Goal: Obtain resource: Obtain resource

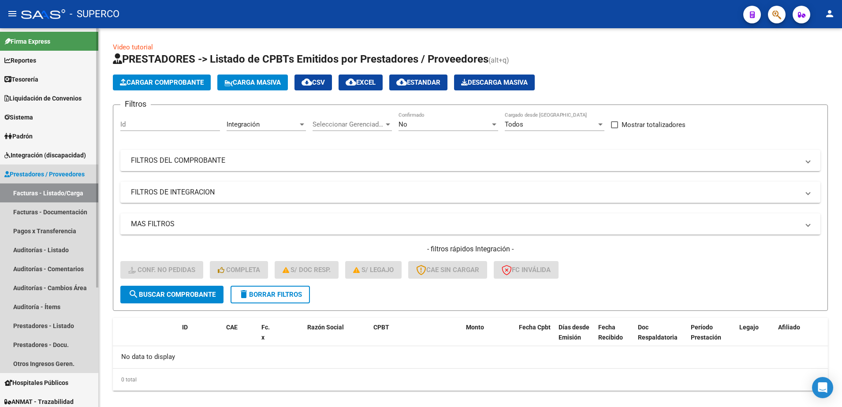
click at [31, 193] on link "Facturas - Listado/Carga" at bounding box center [49, 192] width 98 height 19
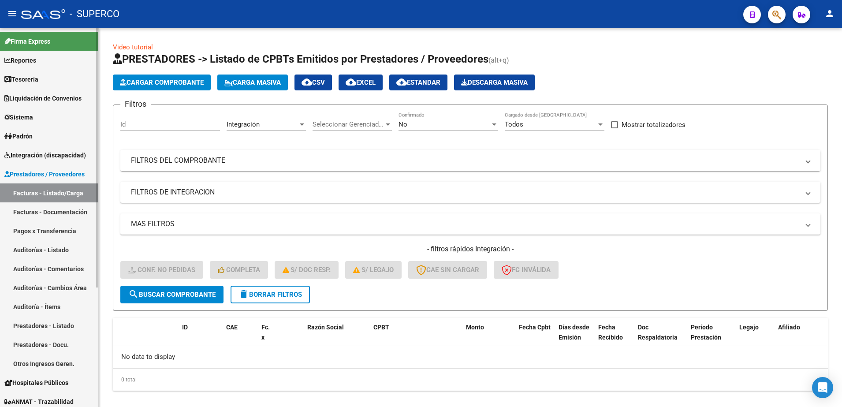
click at [22, 157] on span "Integración (discapacidad)" at bounding box center [45, 155] width 82 height 10
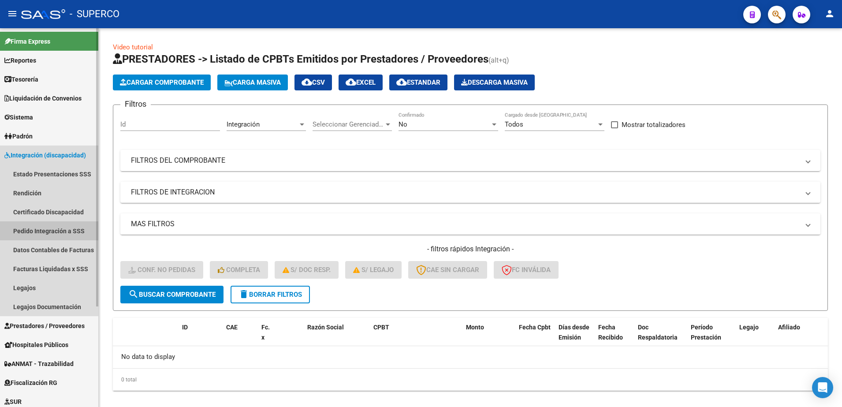
click at [54, 232] on link "Pedido Integración a SSS" at bounding box center [49, 230] width 98 height 19
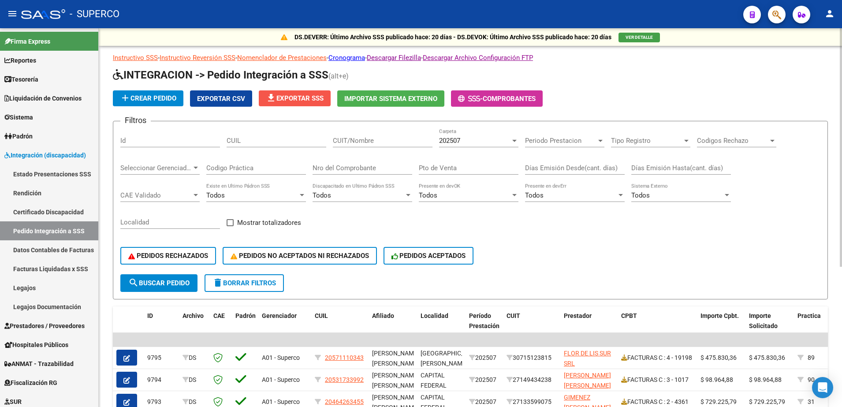
click at [292, 98] on span "file_download Exportar SSS" at bounding box center [295, 98] width 58 height 8
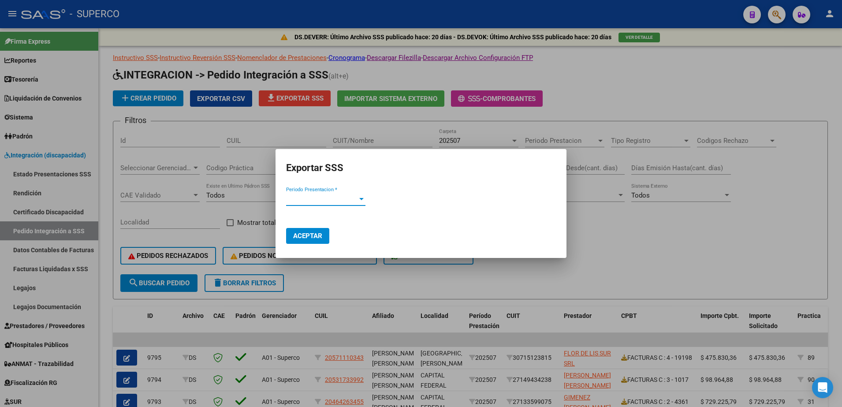
click at [356, 204] on div "Periodo Presentacion * Periodo Presentacion *" at bounding box center [325, 203] width 79 height 22
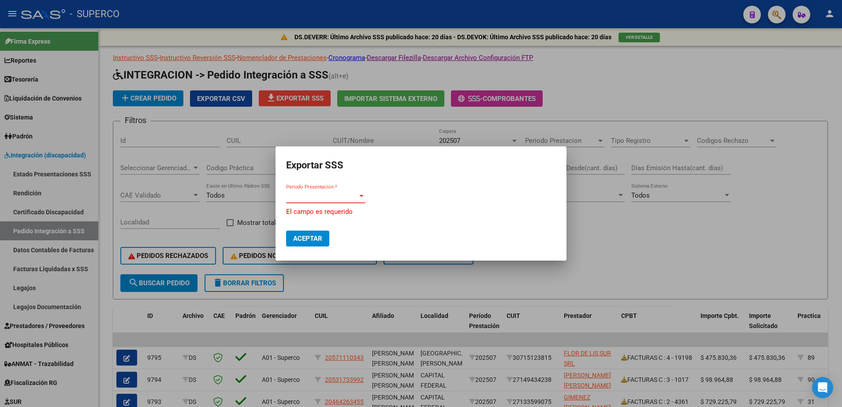
click at [355, 197] on span "Periodo Presentacion *" at bounding box center [321, 196] width 71 height 8
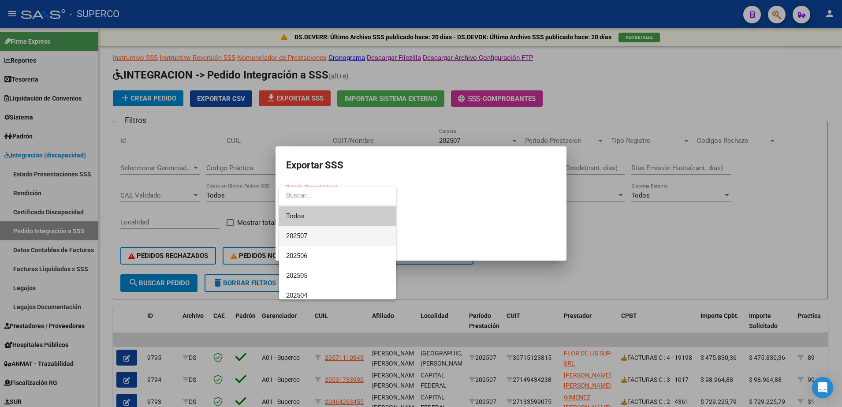
click at [338, 233] on span "202507" at bounding box center [337, 236] width 103 height 20
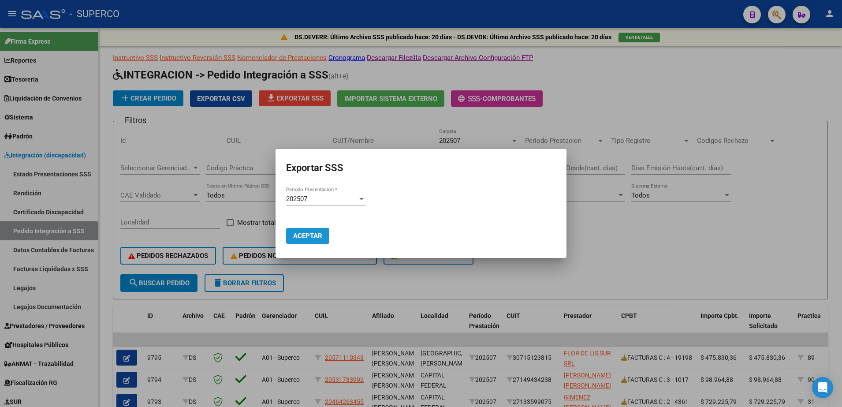
click at [320, 232] on span "Aceptar" at bounding box center [307, 236] width 29 height 8
click at [663, 246] on div at bounding box center [421, 203] width 842 height 407
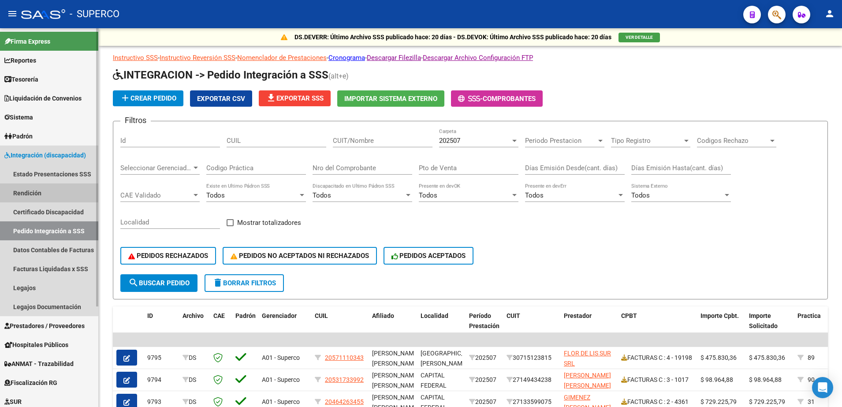
click at [35, 191] on link "Rendición" at bounding box center [49, 192] width 98 height 19
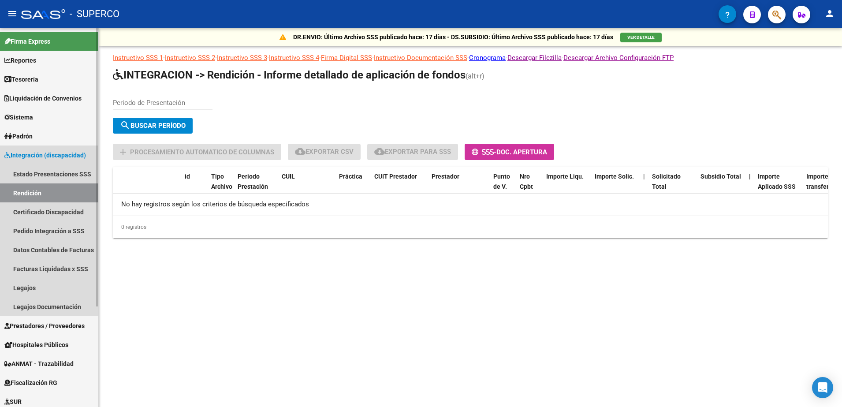
click at [40, 153] on span "Integración (discapacidad)" at bounding box center [45, 155] width 82 height 10
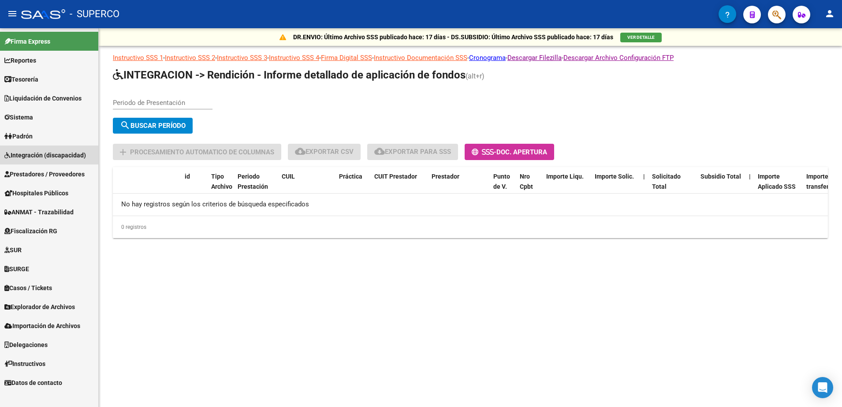
click at [42, 155] on span "Integración (discapacidad)" at bounding box center [45, 155] width 82 height 10
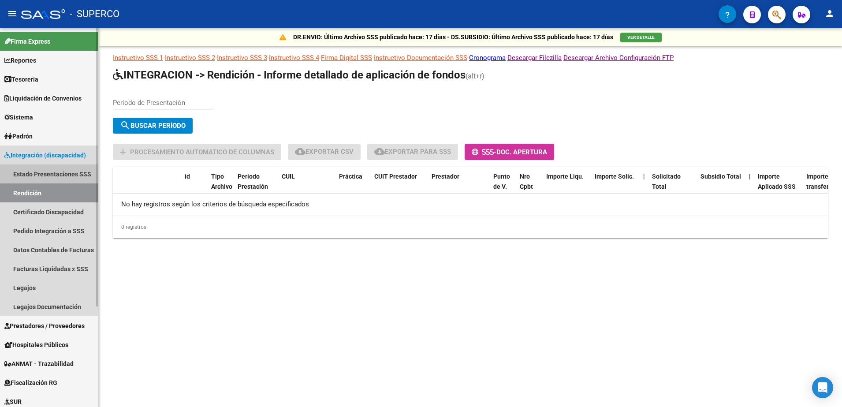
click at [45, 171] on link "Estado Presentaciones SSS" at bounding box center [49, 173] width 98 height 19
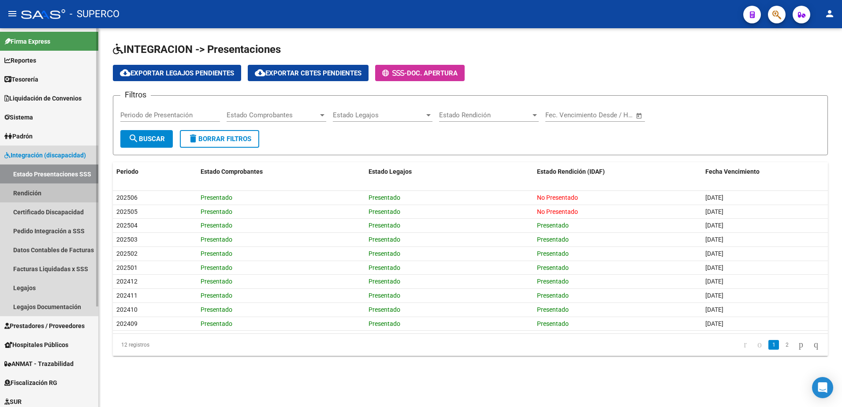
click at [43, 193] on link "Rendición" at bounding box center [49, 192] width 98 height 19
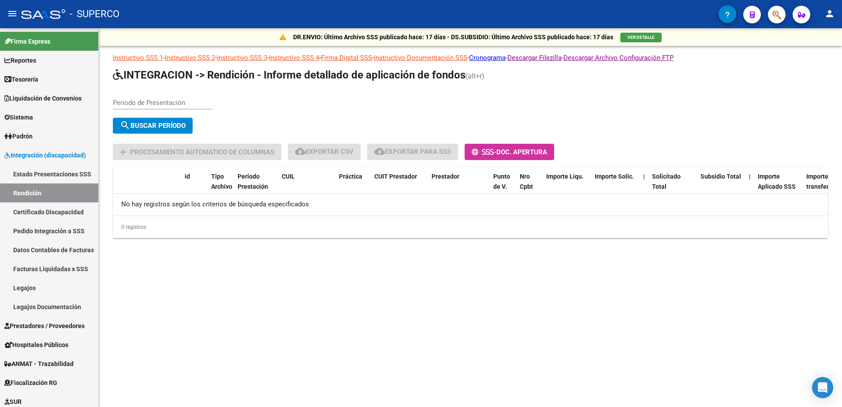
click at [176, 105] on input "Periodo de Presentación" at bounding box center [163, 103] width 100 height 8
type input "202505"
click at [176, 132] on button "search Buscar Período" at bounding box center [153, 126] width 80 height 16
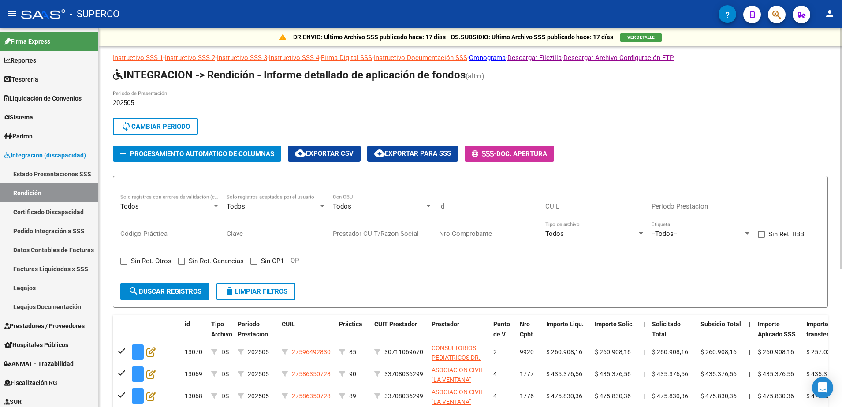
click at [294, 209] on div "Todos" at bounding box center [273, 206] width 92 height 8
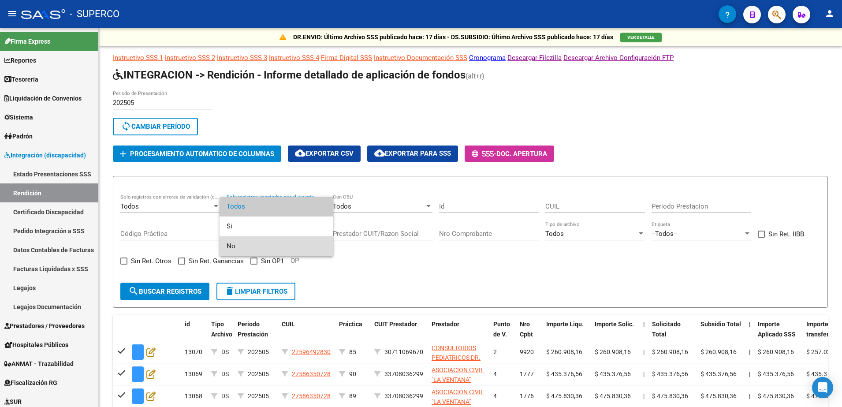
click at [279, 244] on span "No" at bounding box center [277, 246] width 100 height 20
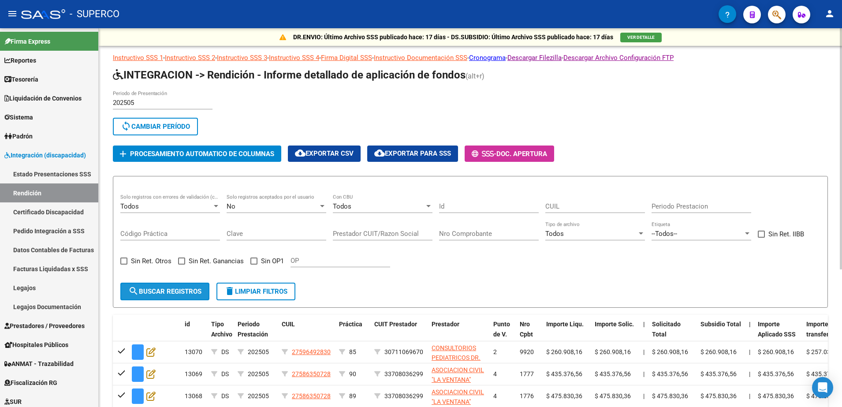
click at [193, 293] on span "search Buscar registros" at bounding box center [164, 292] width 73 height 8
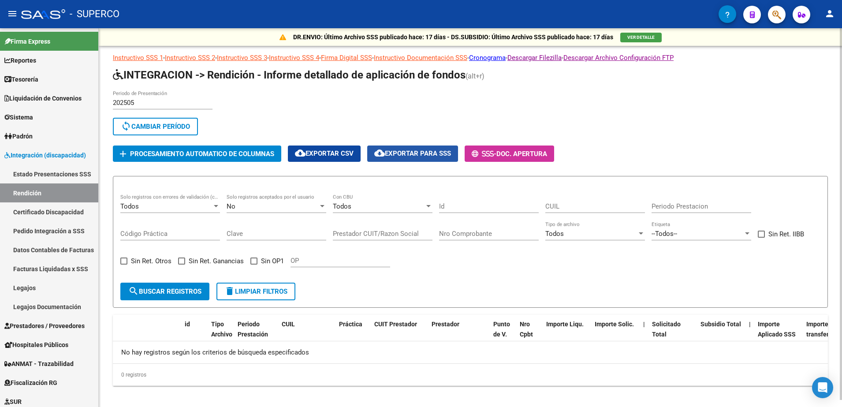
click at [415, 153] on span "cloud_download Exportar para SSS" at bounding box center [412, 153] width 77 height 8
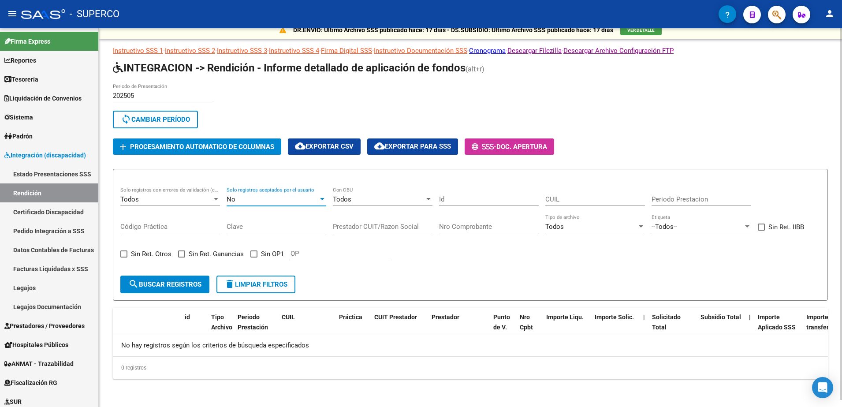
click at [295, 195] on div "No" at bounding box center [273, 199] width 92 height 8
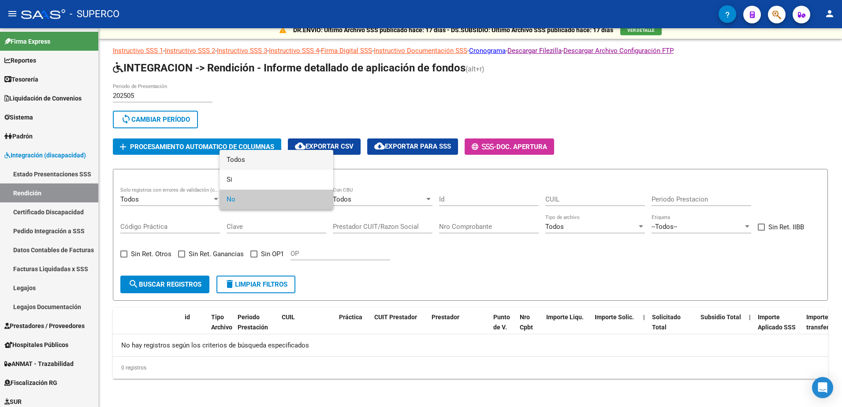
click at [282, 166] on span "Todos" at bounding box center [277, 160] width 100 height 20
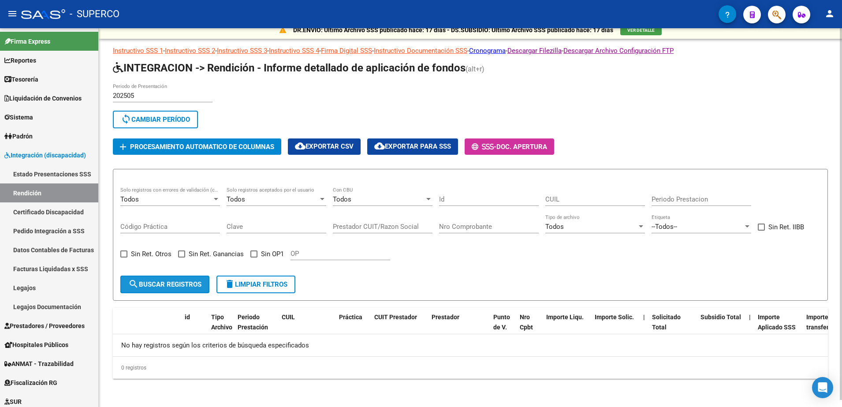
click at [188, 288] on span "search Buscar registros" at bounding box center [164, 284] width 73 height 8
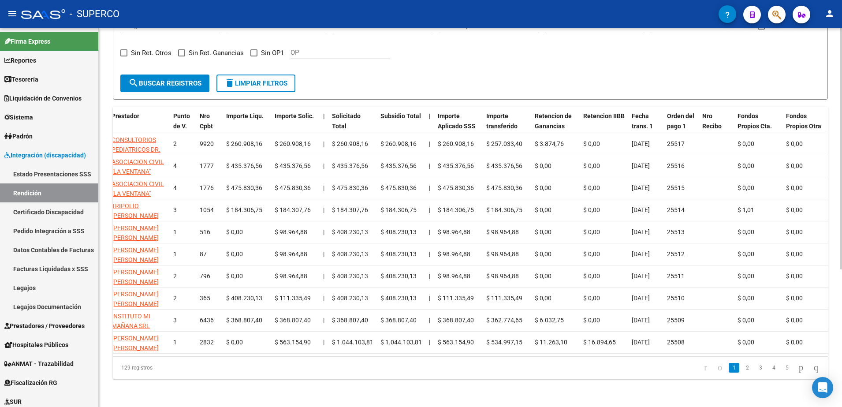
scroll to position [0, 321]
click at [742, 370] on link "2" at bounding box center [747, 368] width 11 height 10
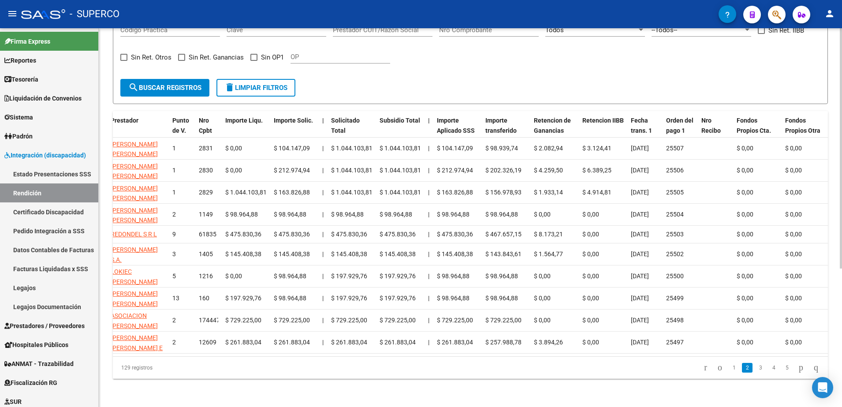
scroll to position [210, 0]
click at [755, 369] on link "3" at bounding box center [760, 368] width 11 height 10
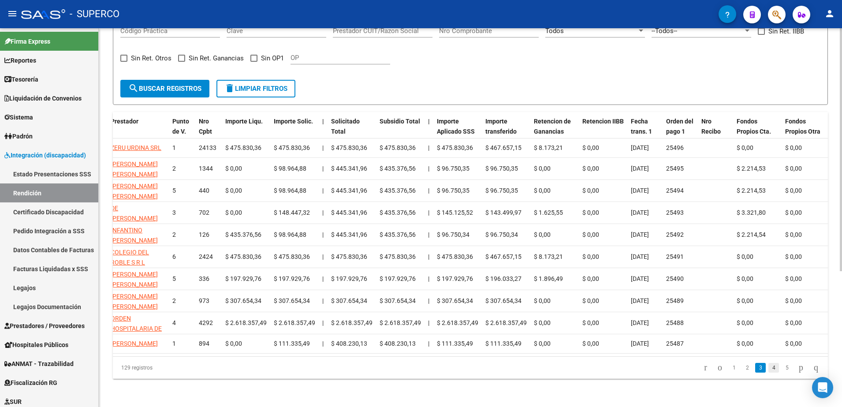
click at [769, 368] on link "4" at bounding box center [774, 368] width 11 height 10
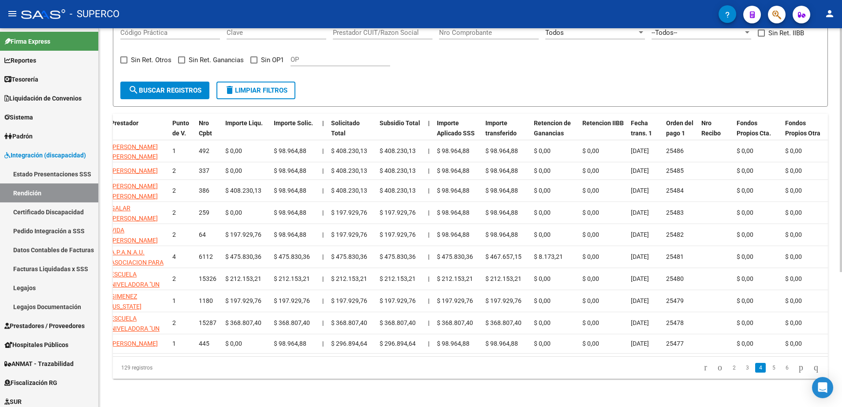
click at [771, 367] on li "5" at bounding box center [773, 367] width 13 height 15
click at [769, 367] on link "5" at bounding box center [774, 368] width 11 height 10
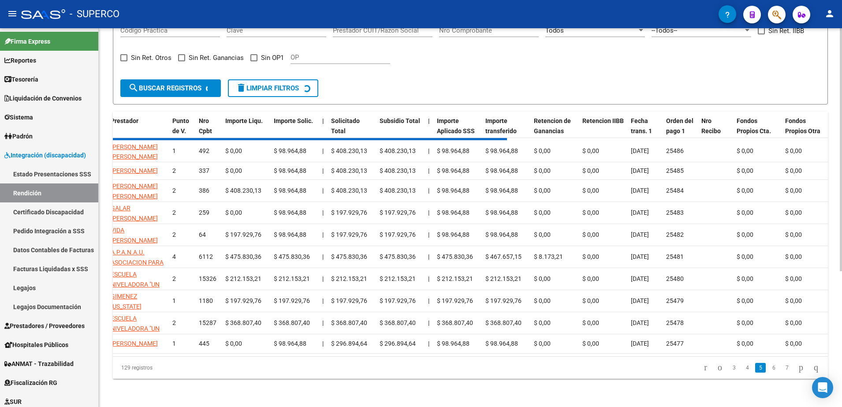
scroll to position [204, 0]
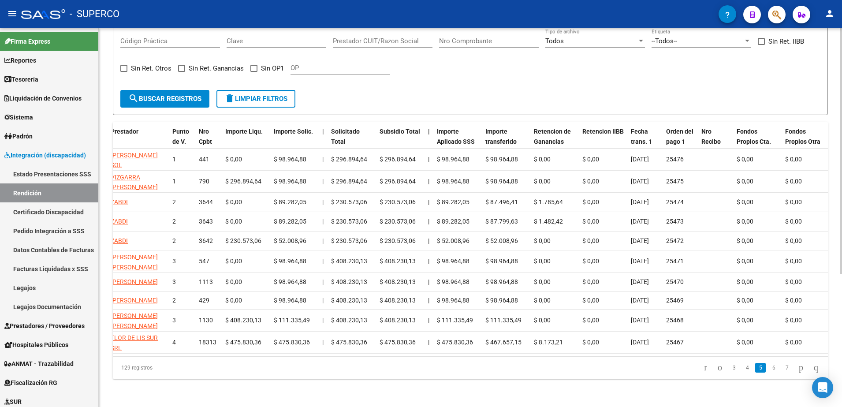
click at [769, 367] on link "6" at bounding box center [774, 368] width 11 height 10
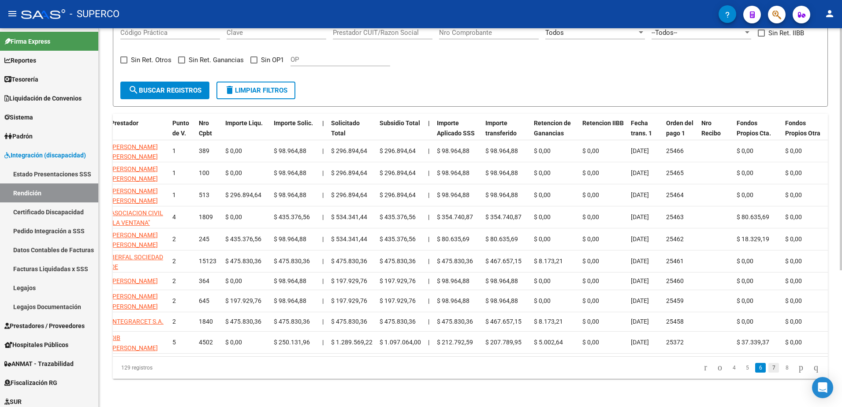
click at [769, 373] on link "7" at bounding box center [774, 368] width 11 height 10
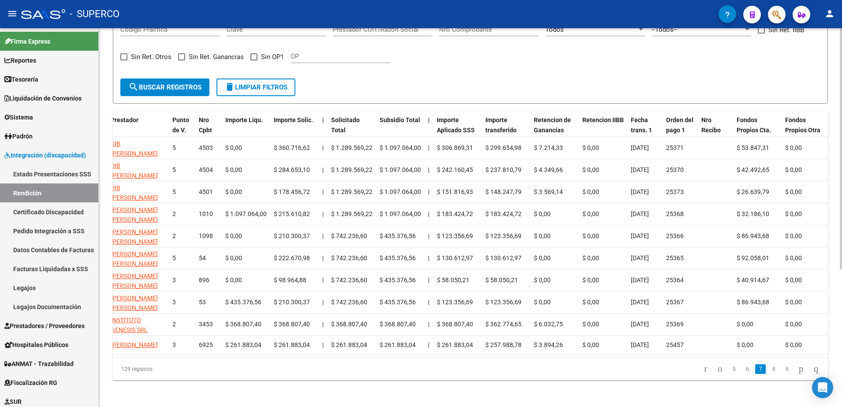
click at [769, 374] on link "8" at bounding box center [774, 369] width 11 height 10
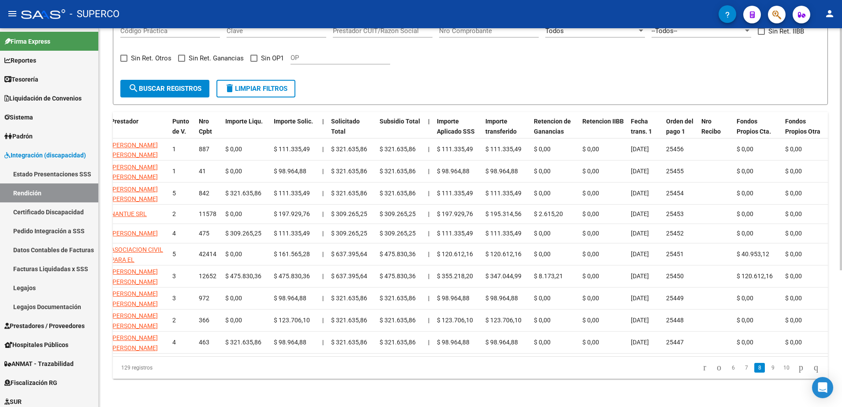
click at [768, 373] on link "9" at bounding box center [773, 368] width 11 height 10
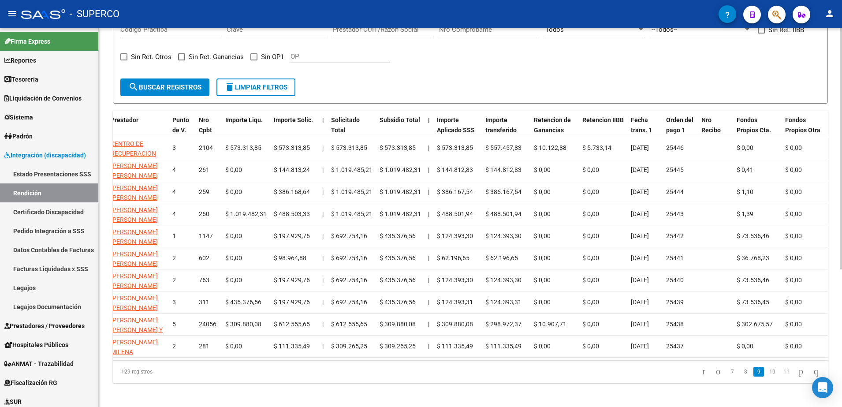
click at [767, 377] on link "10" at bounding box center [772, 372] width 11 height 10
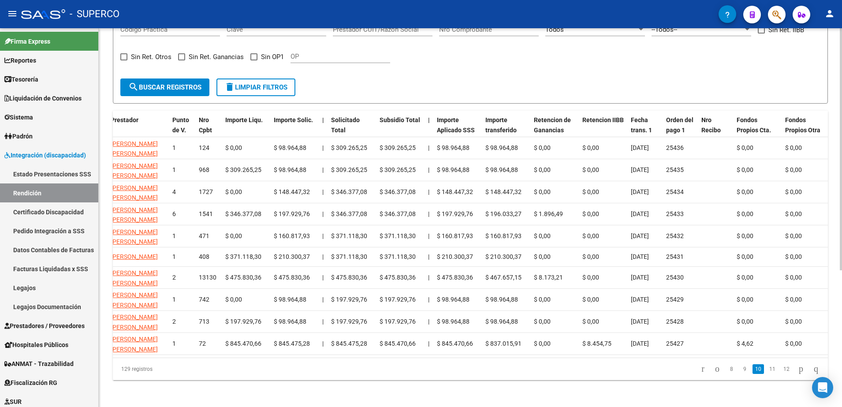
click at [767, 374] on link "11" at bounding box center [772, 369] width 11 height 10
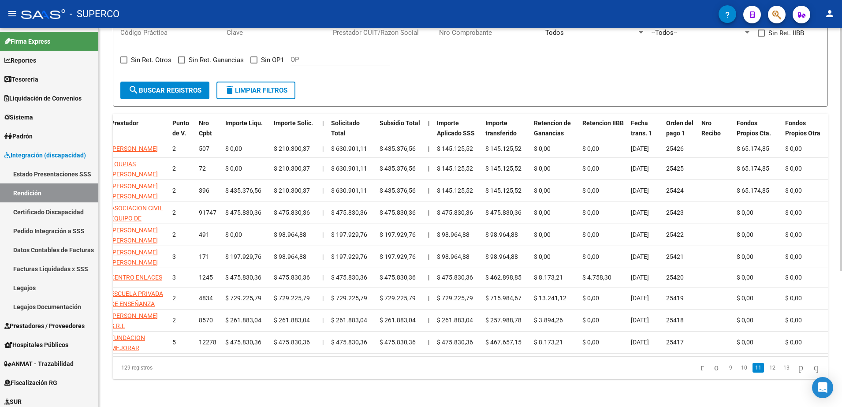
click at [767, 373] on link "12" at bounding box center [772, 368] width 11 height 10
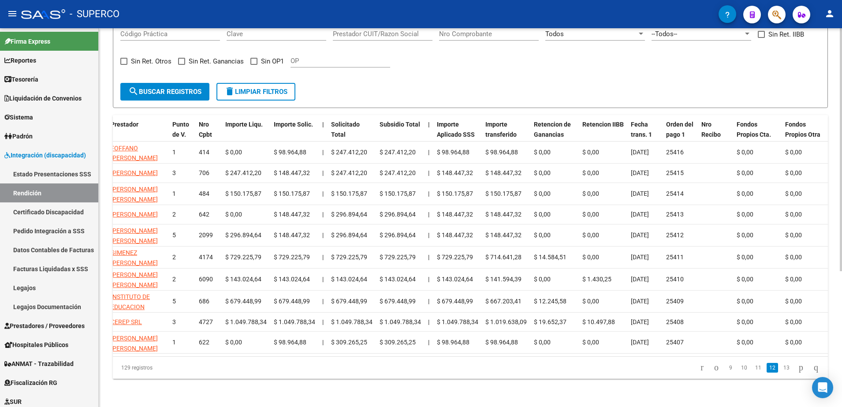
click at [767, 373] on link "12" at bounding box center [772, 368] width 11 height 10
